Goal: Register for event/course

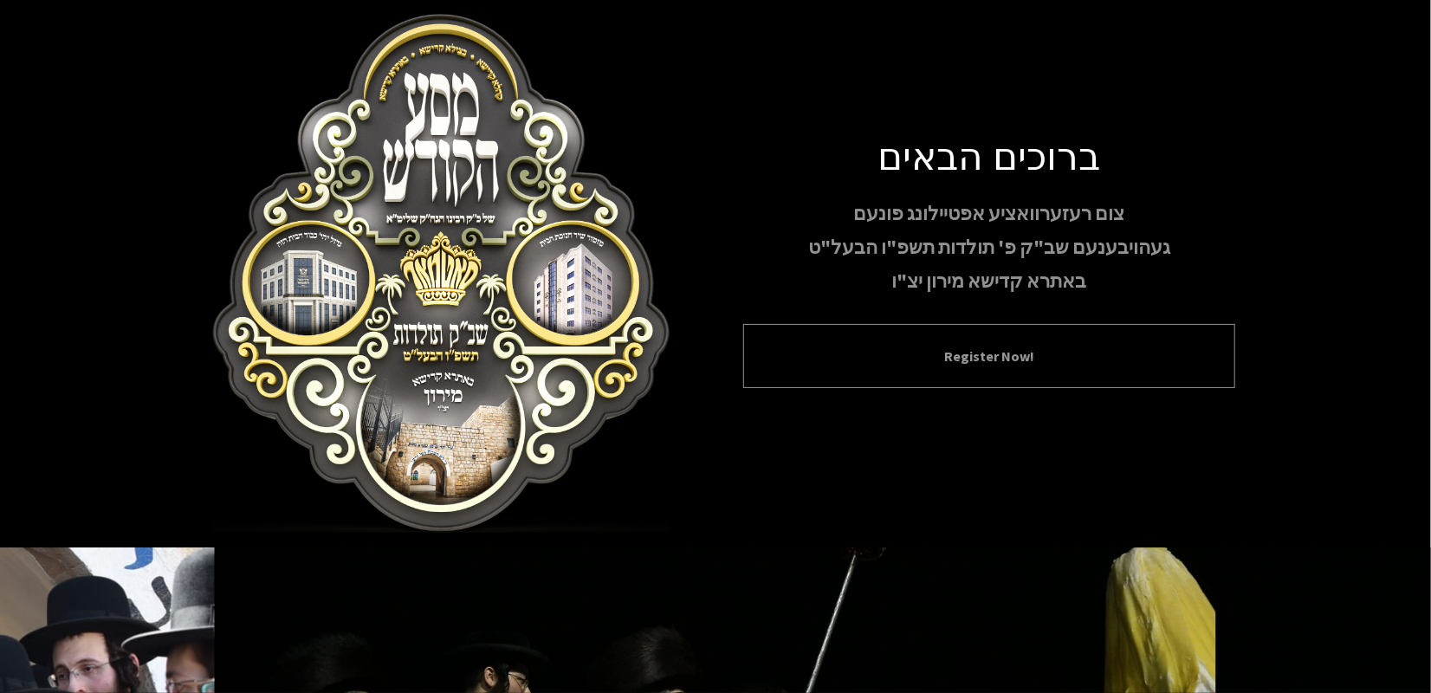
click at [897, 353] on button "Register Now!" at bounding box center [989, 356] width 449 height 21
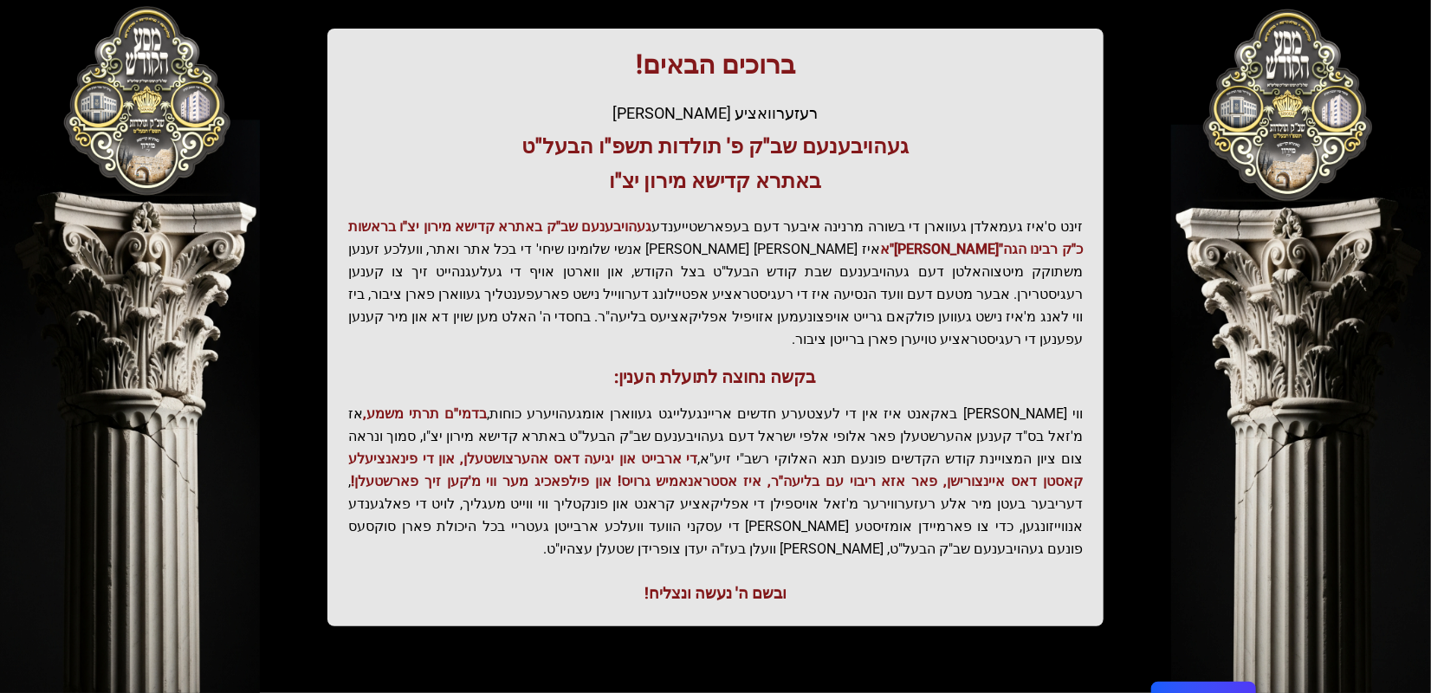
scroll to position [223, 0]
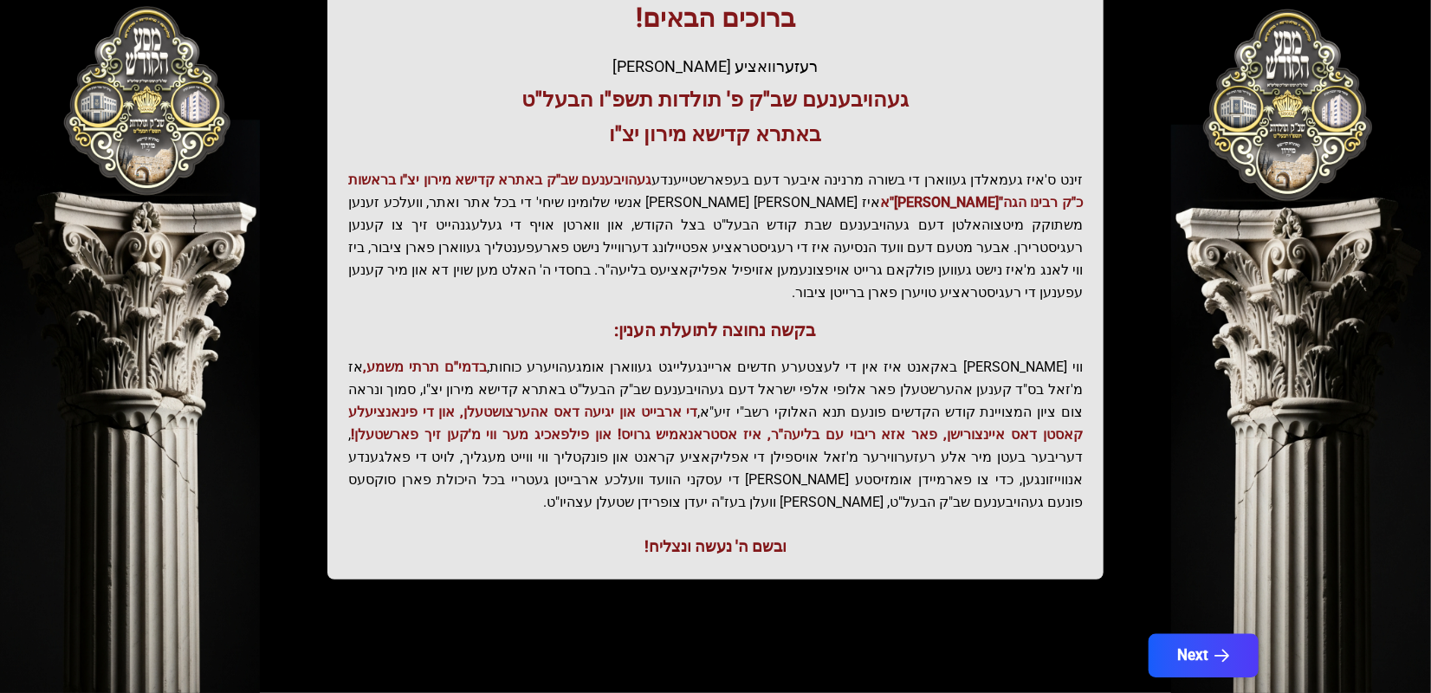
click at [1207, 634] on button "Next" at bounding box center [1203, 655] width 110 height 43
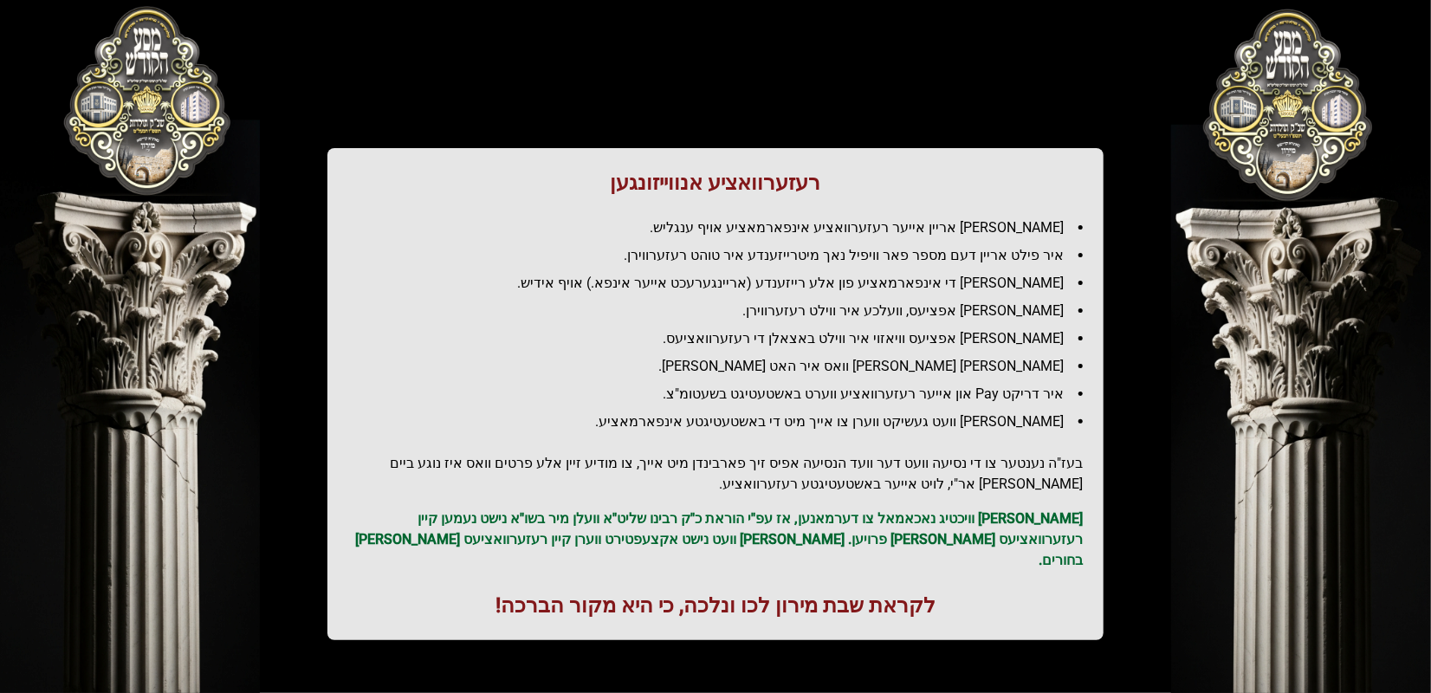
scroll to position [87, 0]
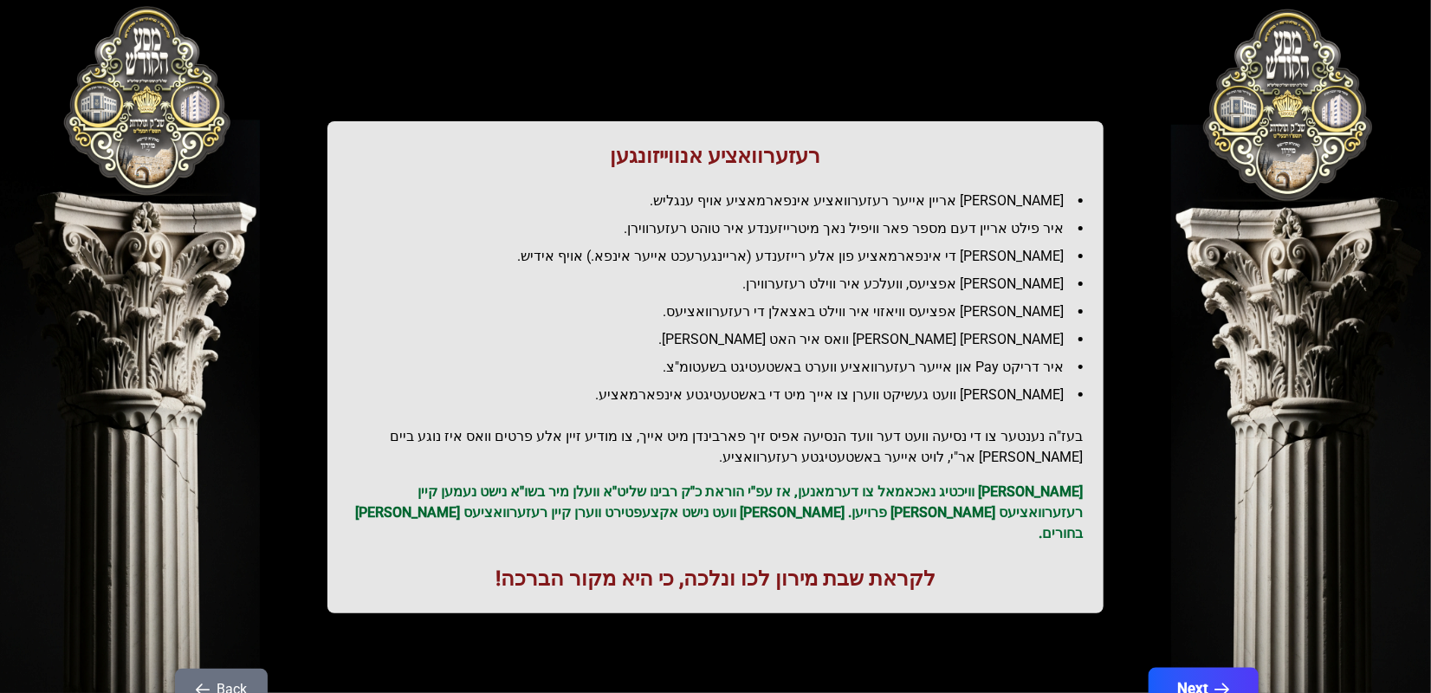
click at [1186, 668] on button "Next" at bounding box center [1203, 689] width 110 height 43
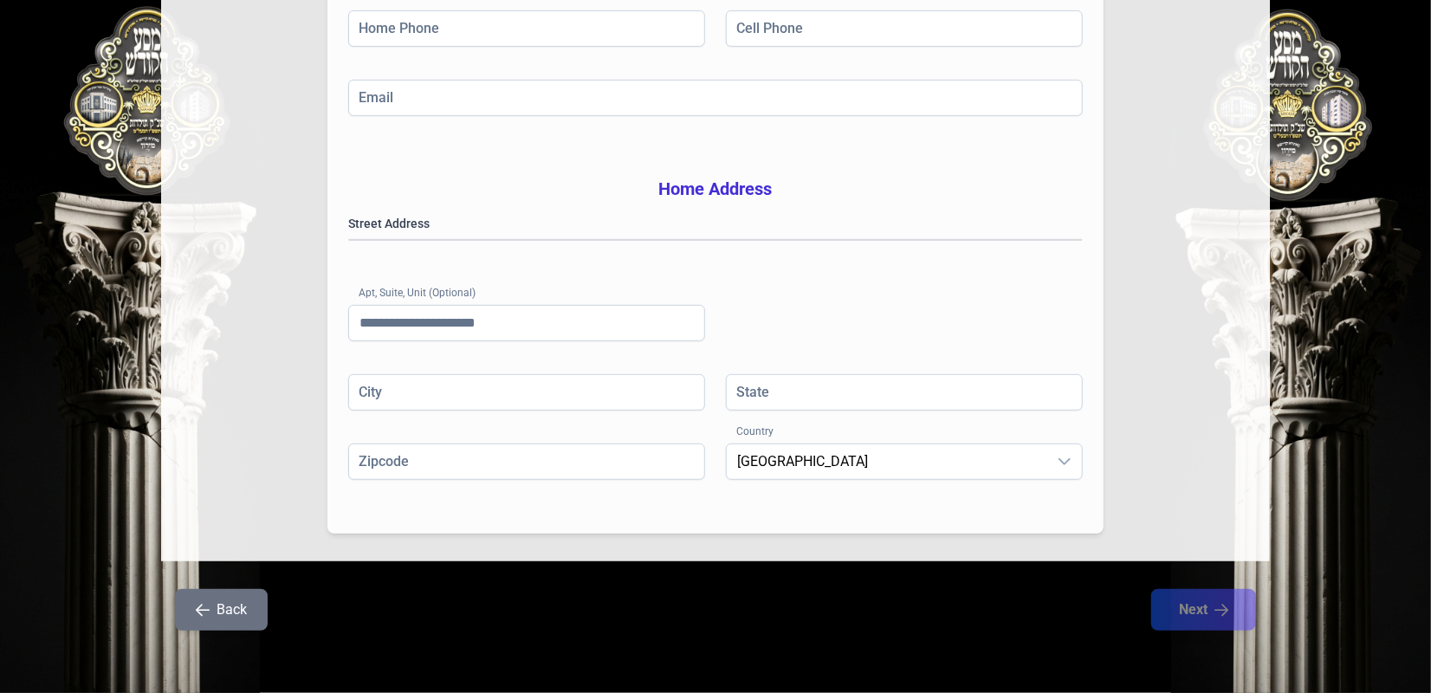
scroll to position [378, 0]
click at [240, 611] on button "Back" at bounding box center [221, 610] width 93 height 42
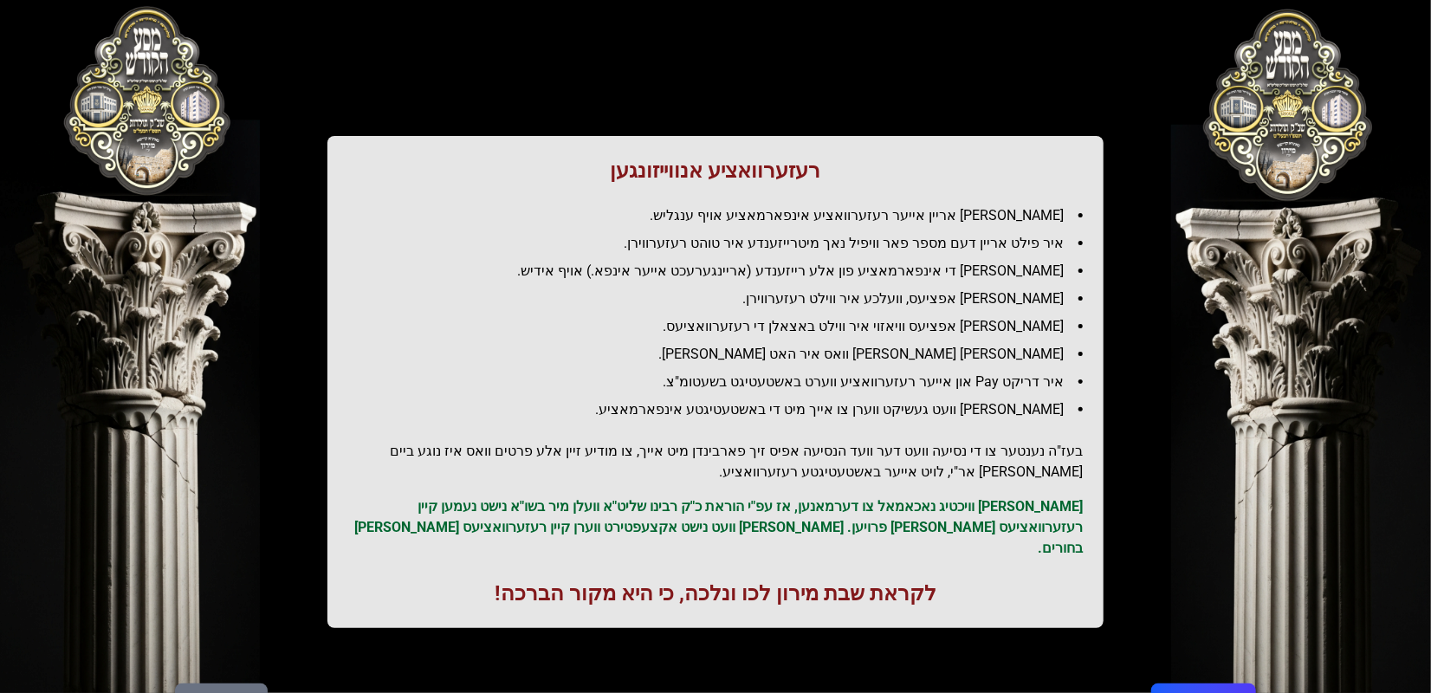
scroll to position [0, 0]
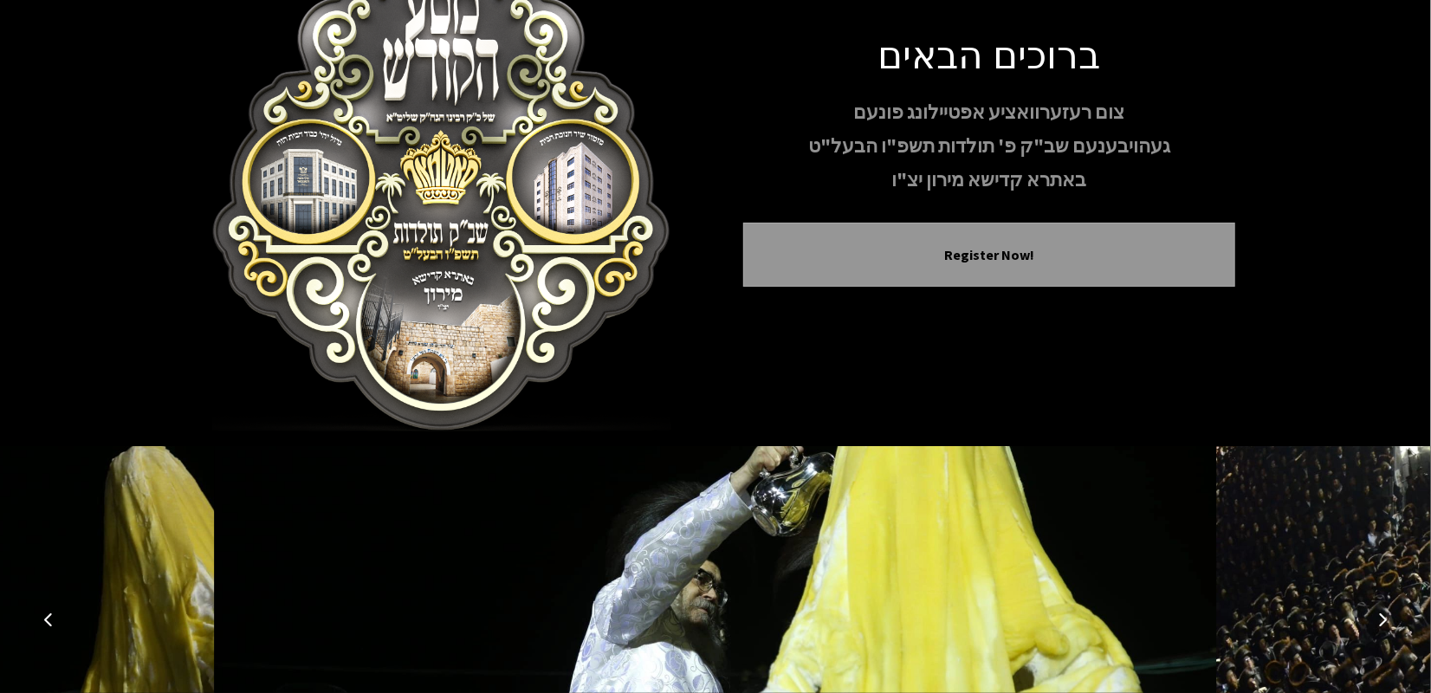
scroll to position [275, 0]
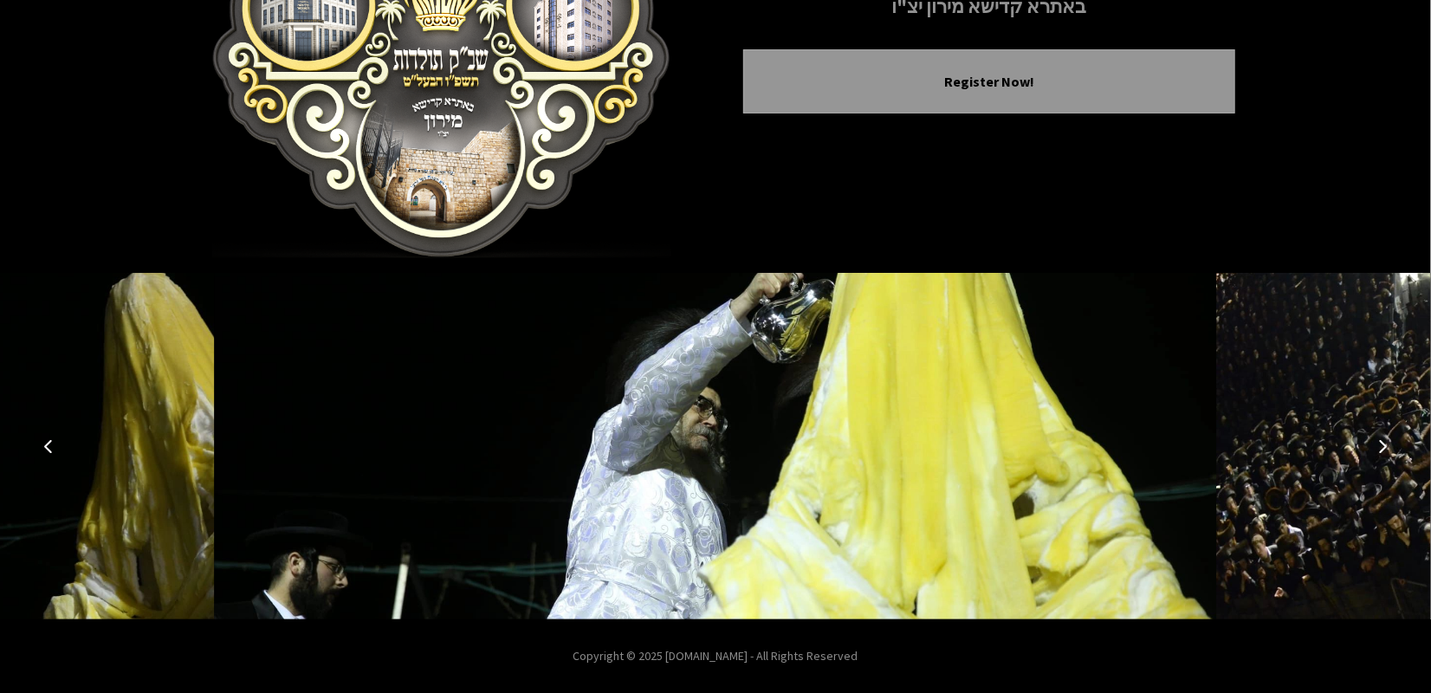
click at [1386, 453] on button "Next image" at bounding box center [1382, 446] width 42 height 42
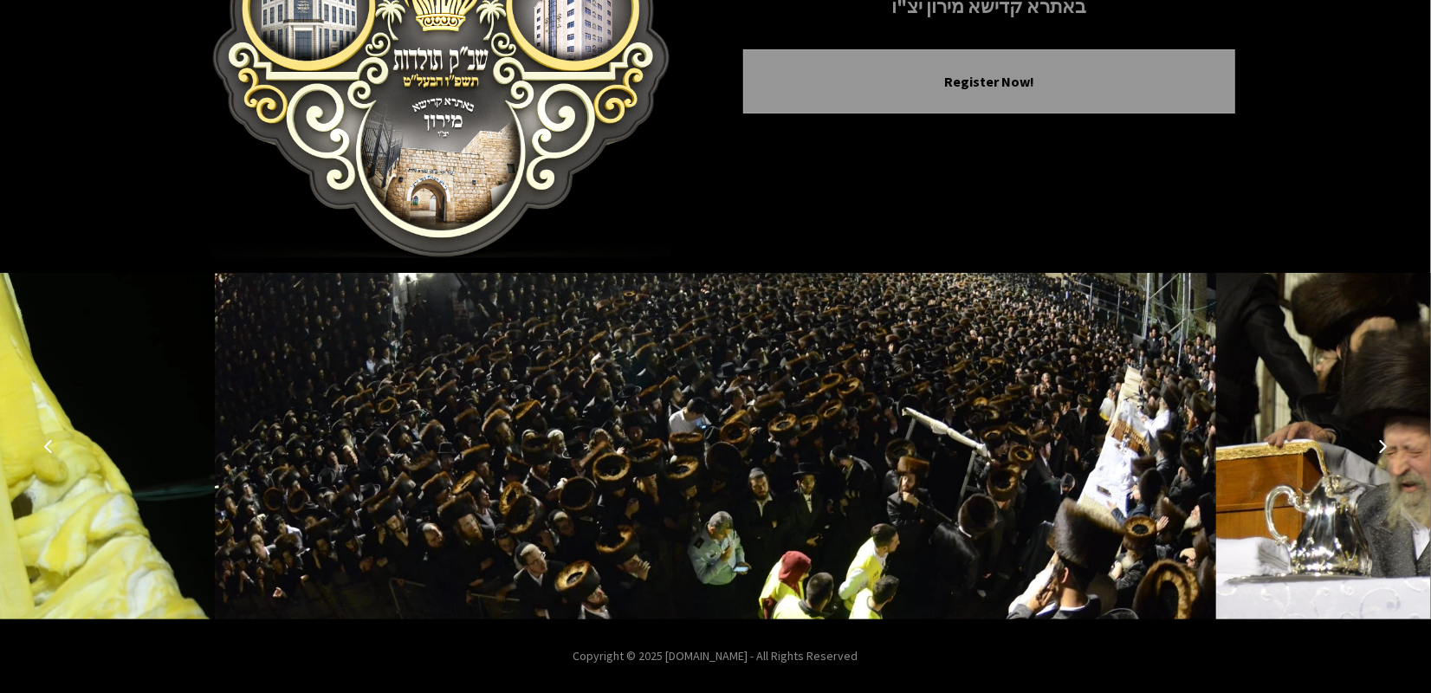
click at [1383, 440] on icon "Next image" at bounding box center [1382, 446] width 14 height 14
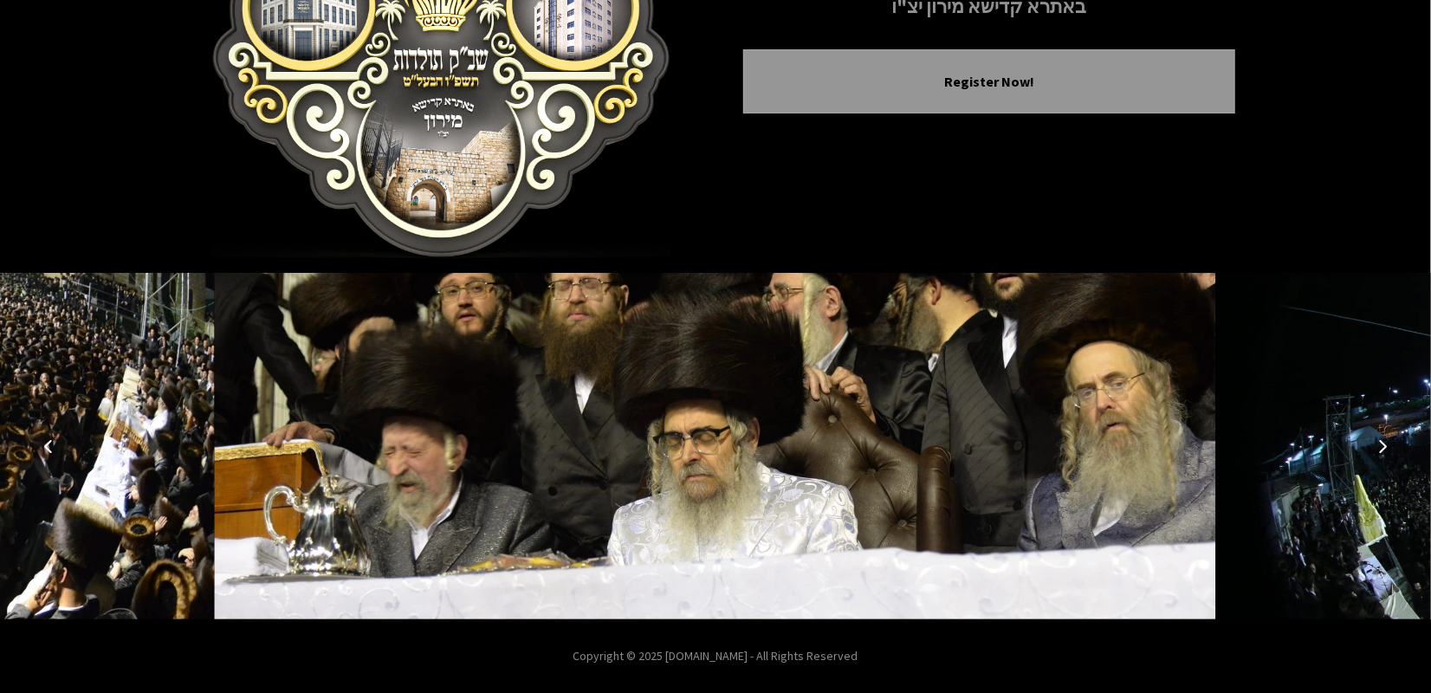
click at [1378, 442] on icon "Next image" at bounding box center [1382, 446] width 14 height 14
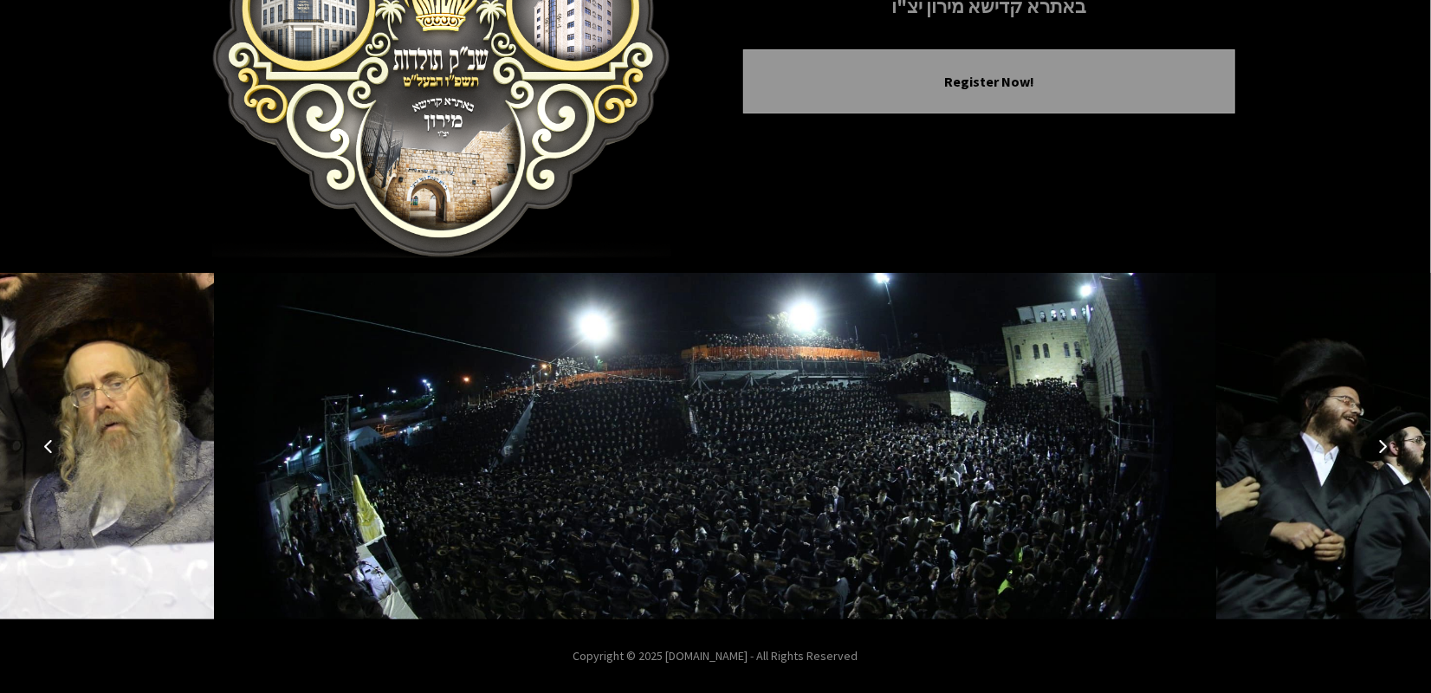
click at [1383, 443] on icon "Next image" at bounding box center [1382, 446] width 14 height 14
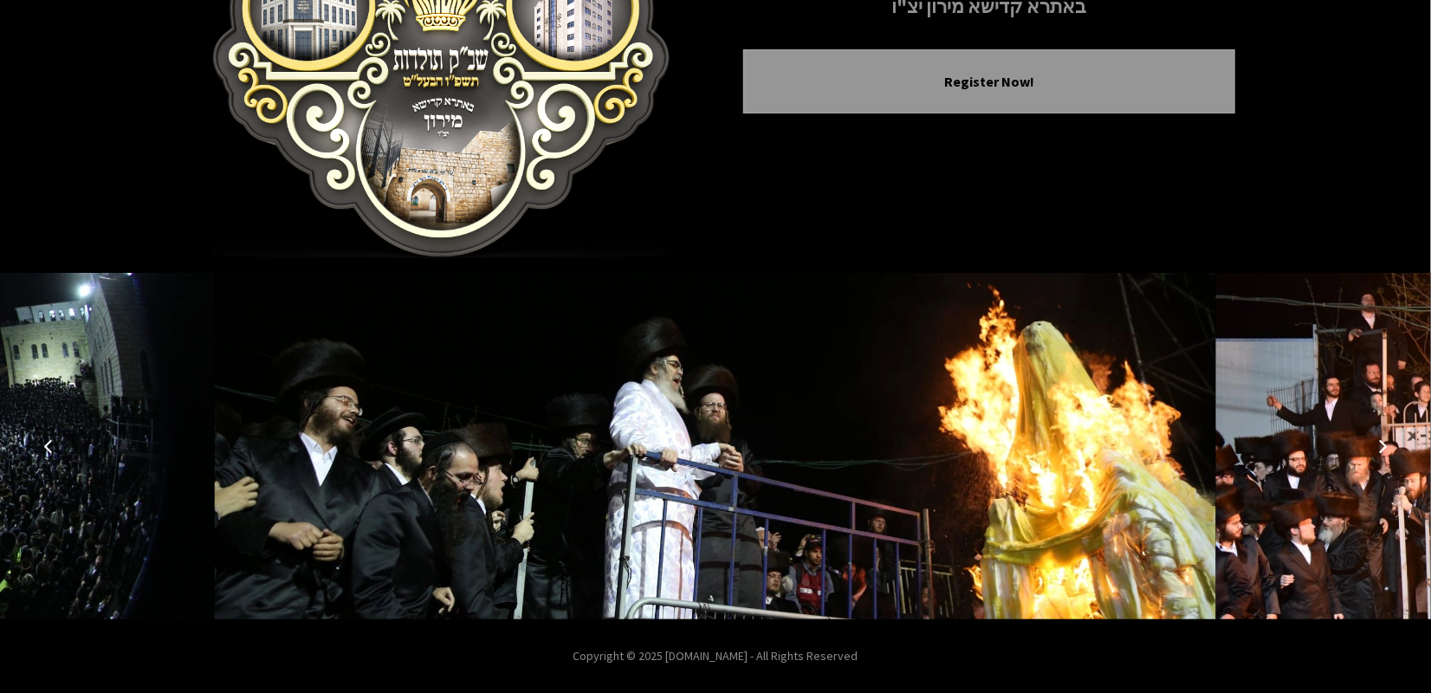
click at [1383, 443] on icon "Next image" at bounding box center [1382, 446] width 14 height 14
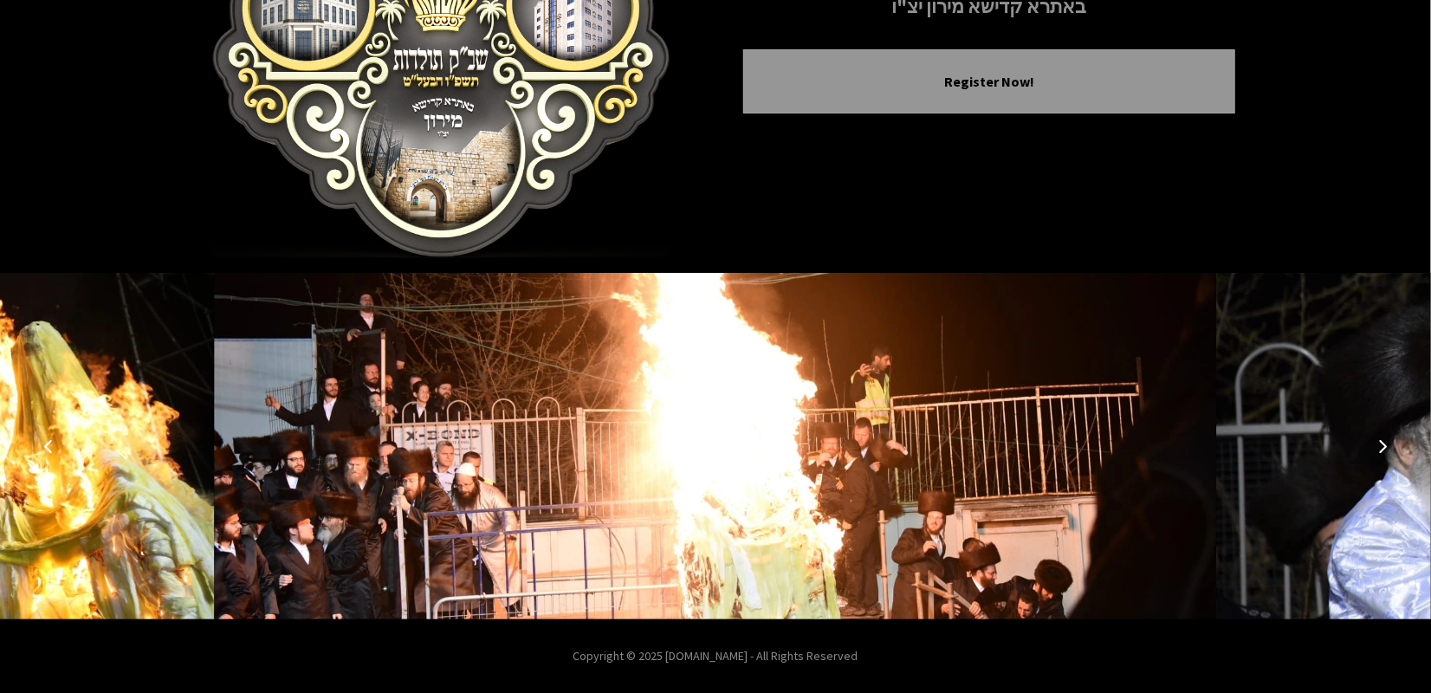
click at [1383, 443] on icon "Next image" at bounding box center [1382, 446] width 14 height 14
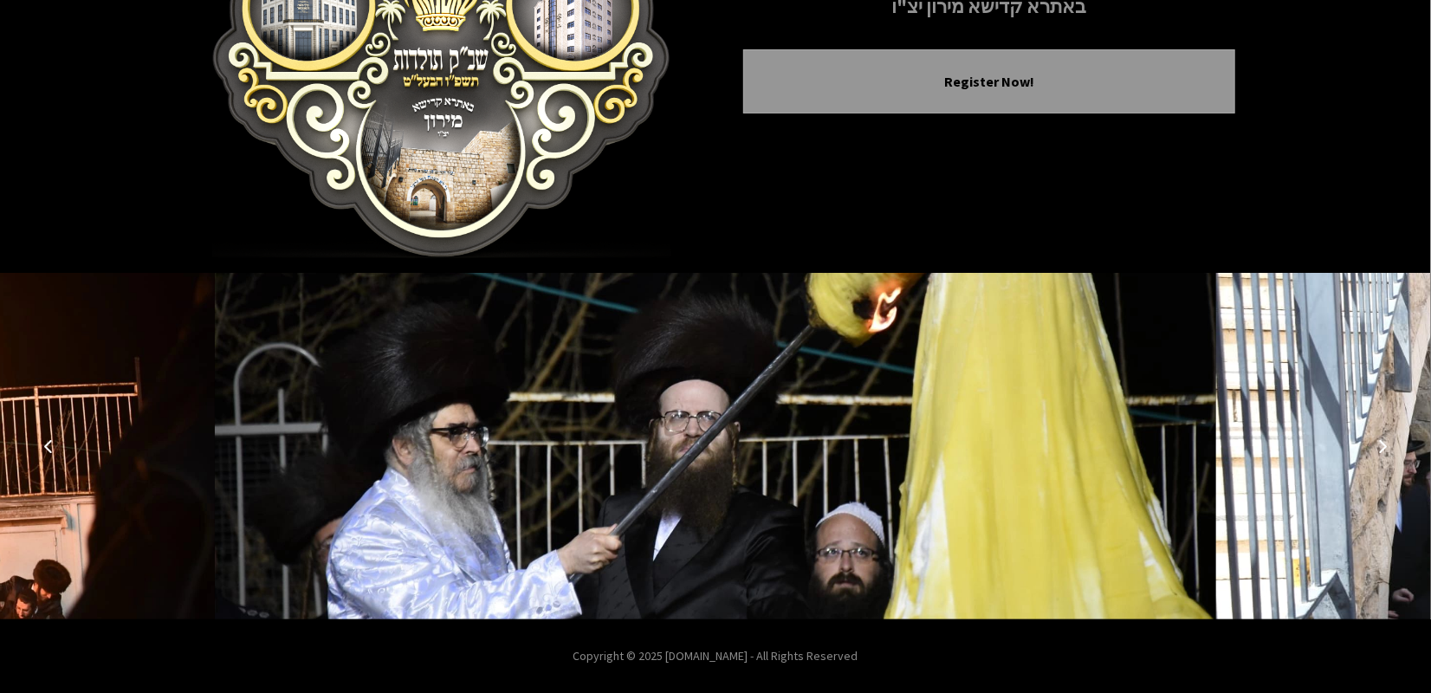
click at [1383, 443] on icon "Next image" at bounding box center [1382, 446] width 14 height 14
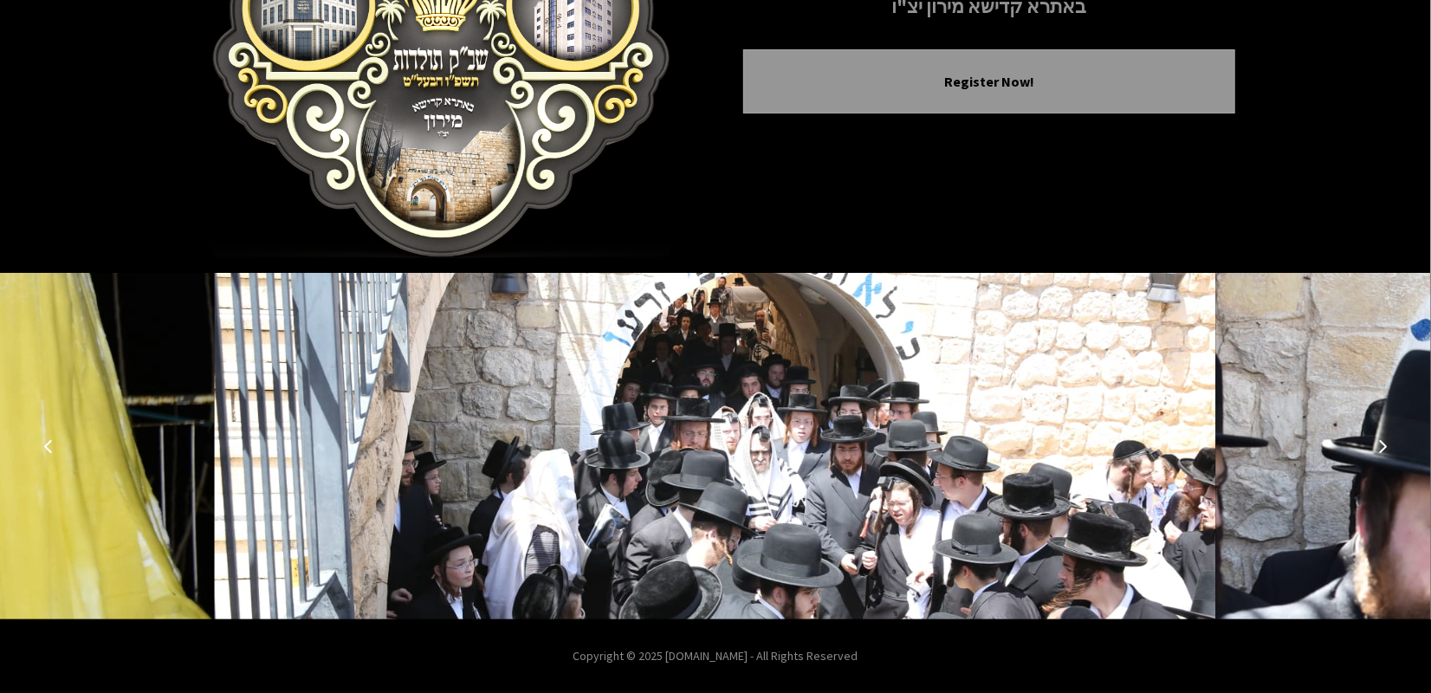
click at [1381, 441] on icon "Next image" at bounding box center [1382, 446] width 14 height 14
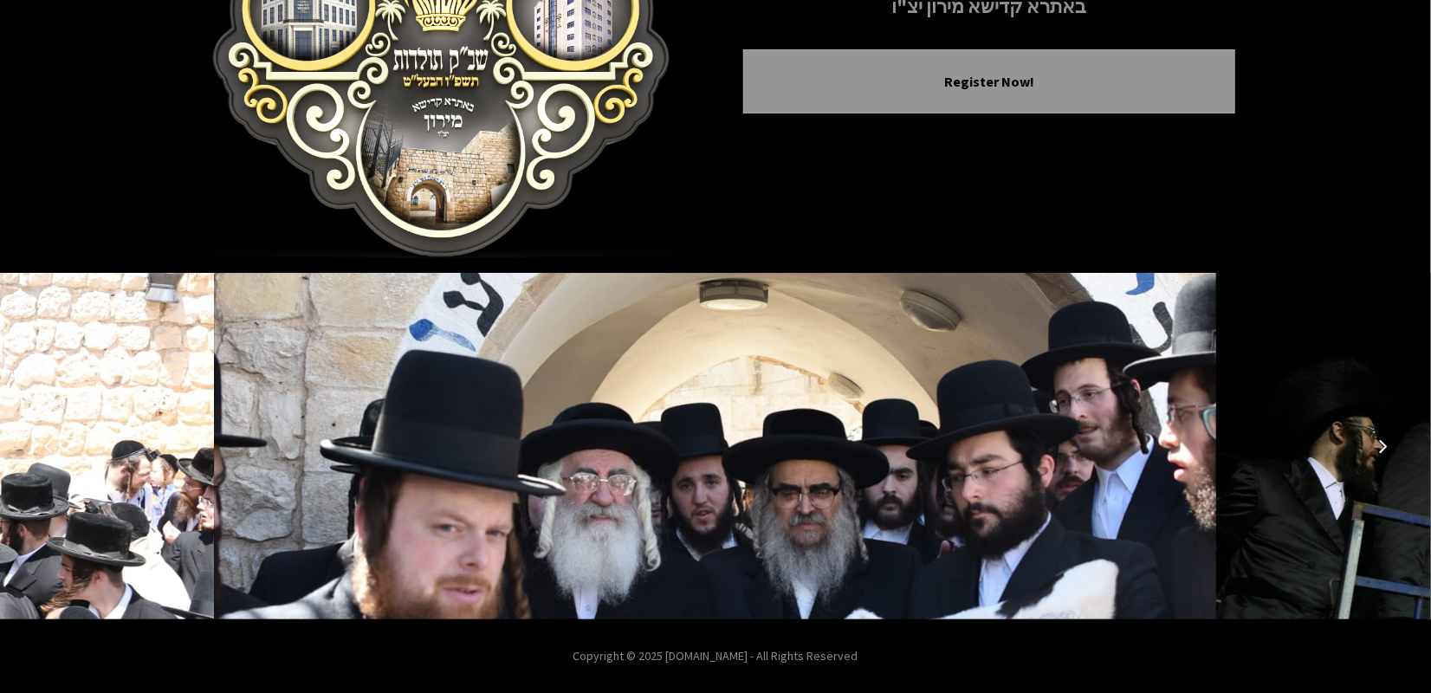
click at [1381, 441] on icon "Next image" at bounding box center [1382, 446] width 14 height 14
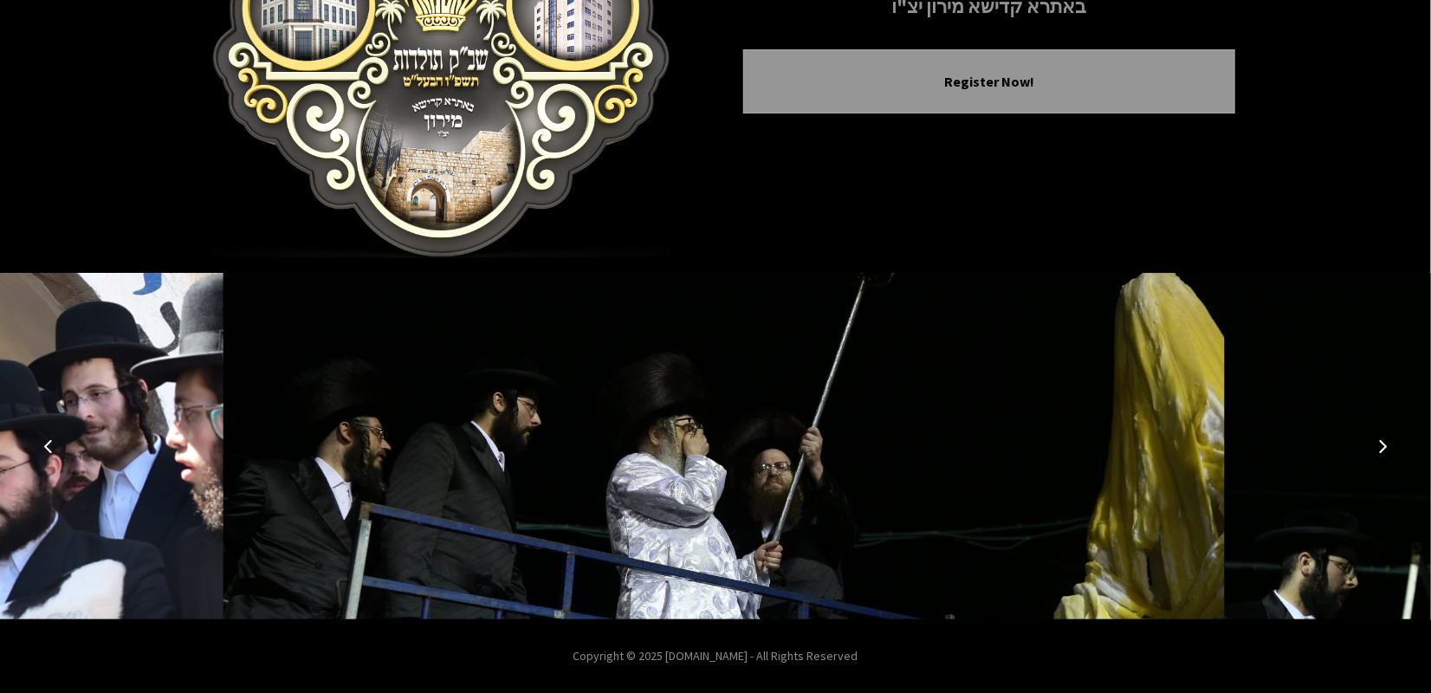
click at [1381, 441] on icon "Next image" at bounding box center [1382, 446] width 14 height 14
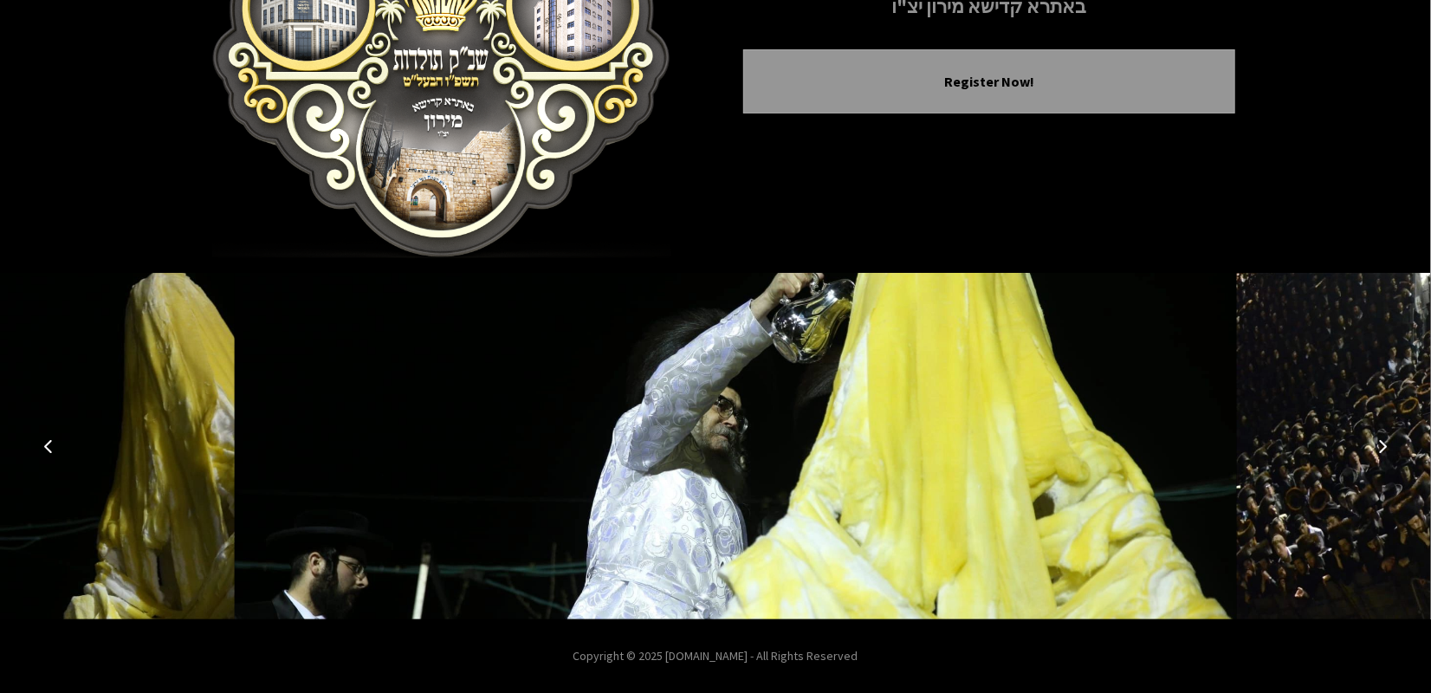
click at [1381, 441] on icon "Next image" at bounding box center [1382, 446] width 14 height 14
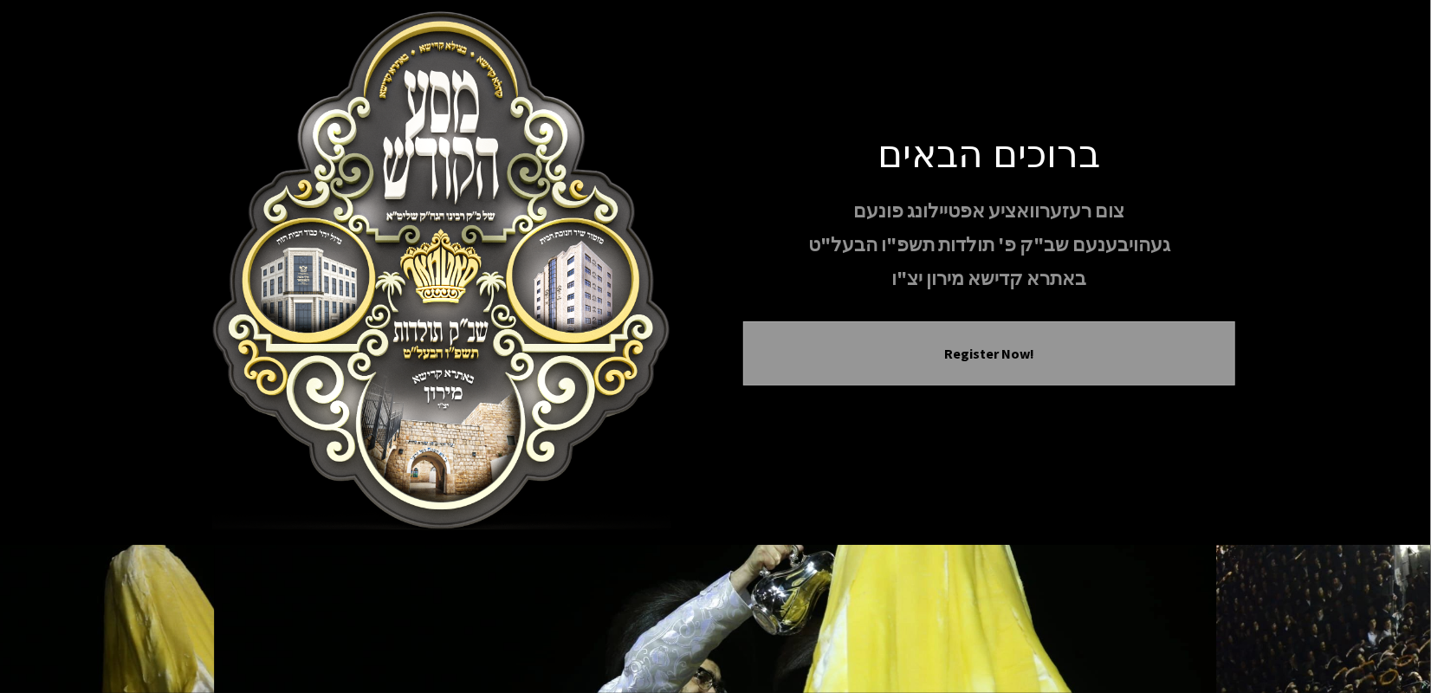
scroll to position [0, 0]
